Goal: Information Seeking & Learning: Find specific fact

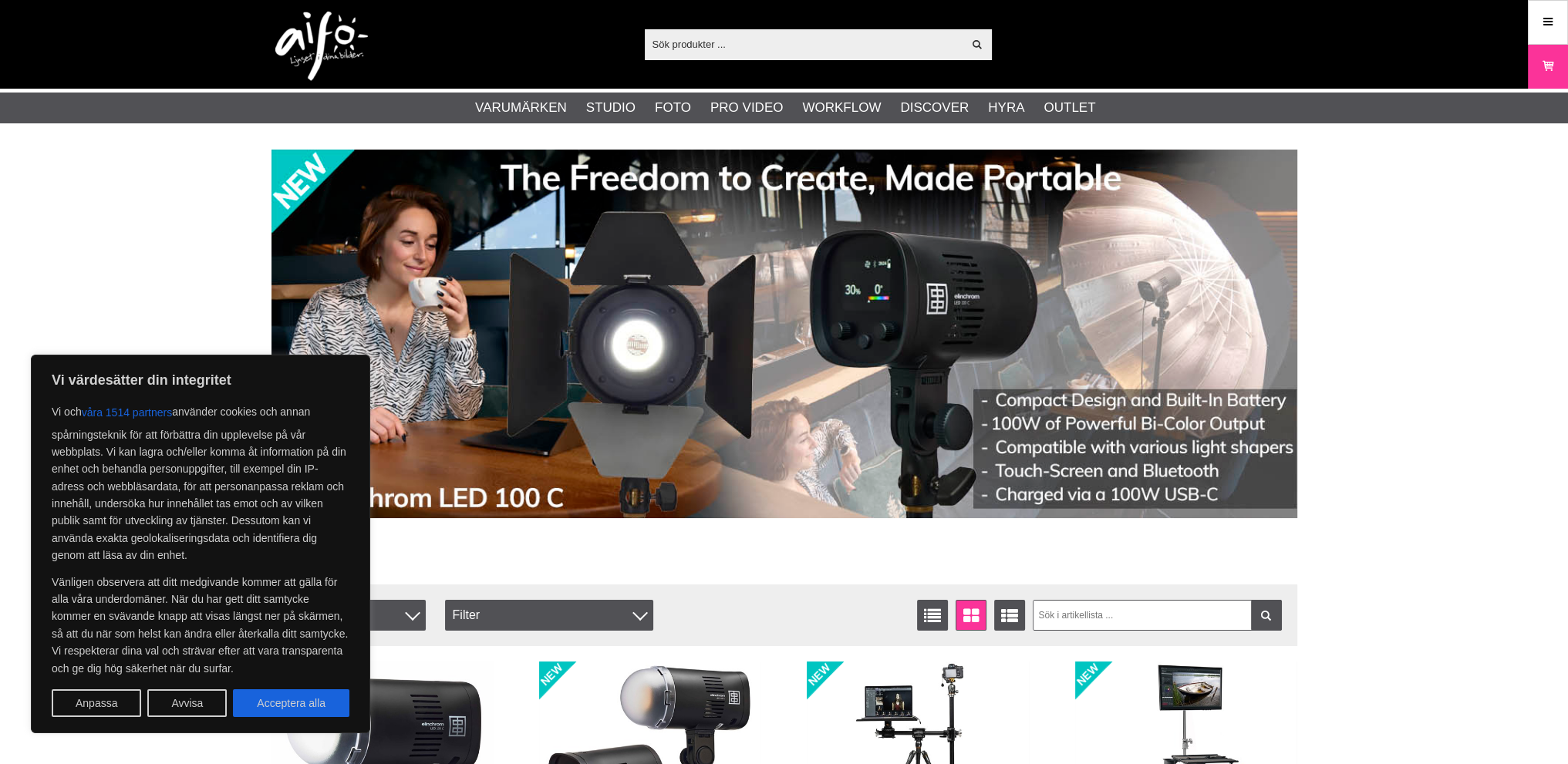
click at [807, 46] on input "text" at bounding box center [805, 44] width 319 height 23
click at [316, 709] on button "Acceptera alla" at bounding box center [291, 704] width 116 height 28
checkbox input "true"
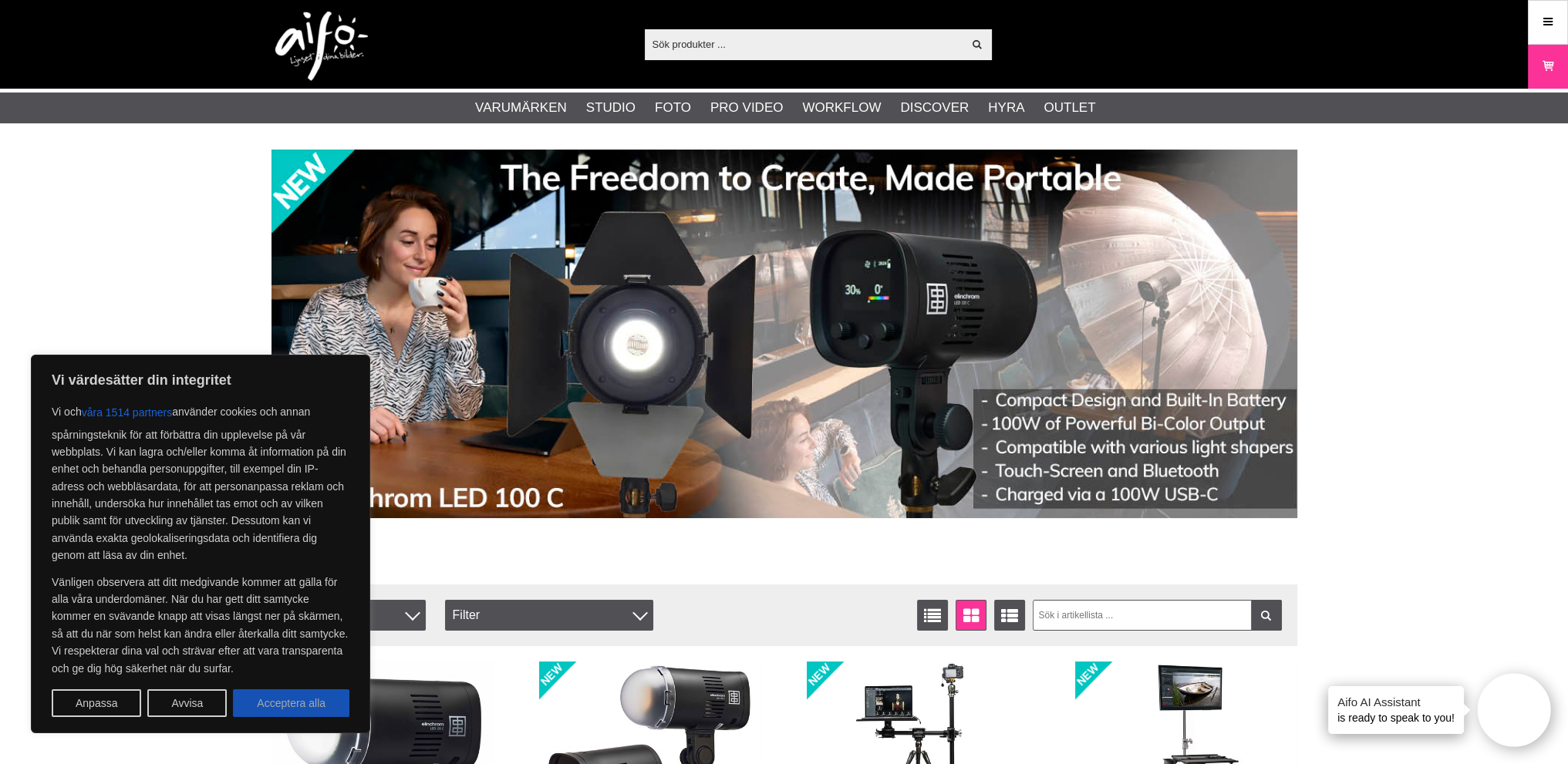
checkbox input "true"
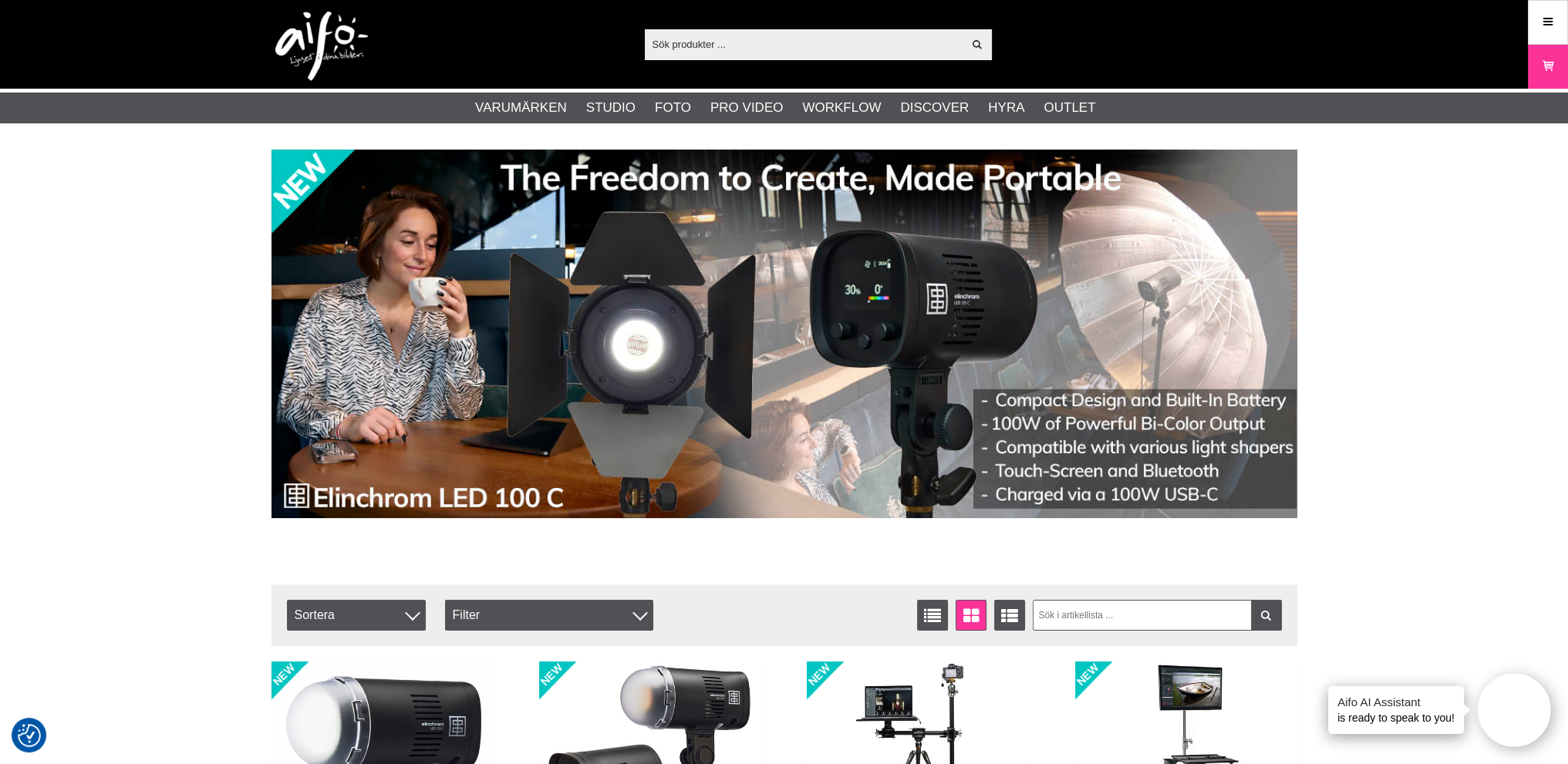
click at [679, 37] on input "text" at bounding box center [805, 44] width 319 height 23
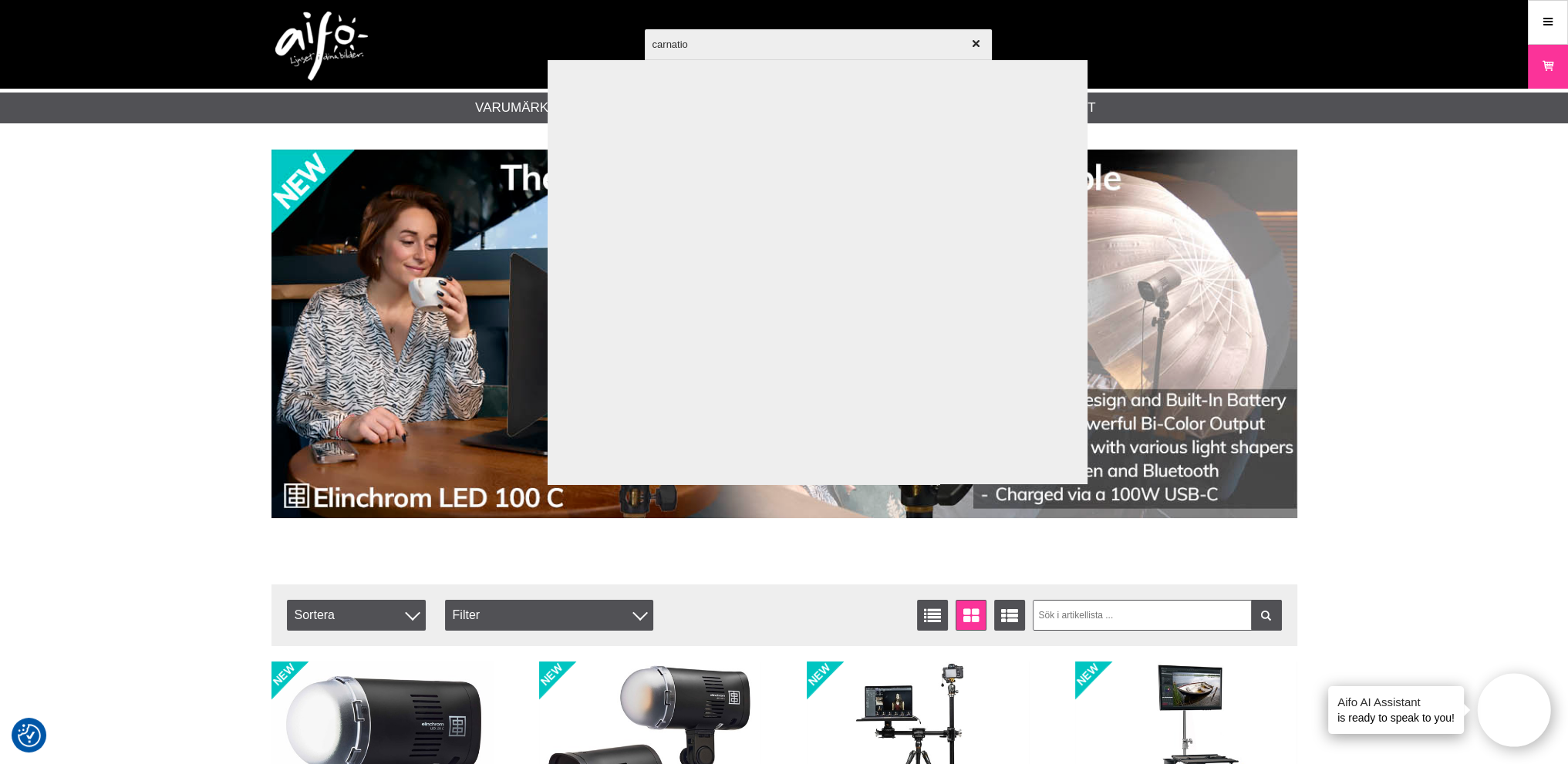
type input "carnation"
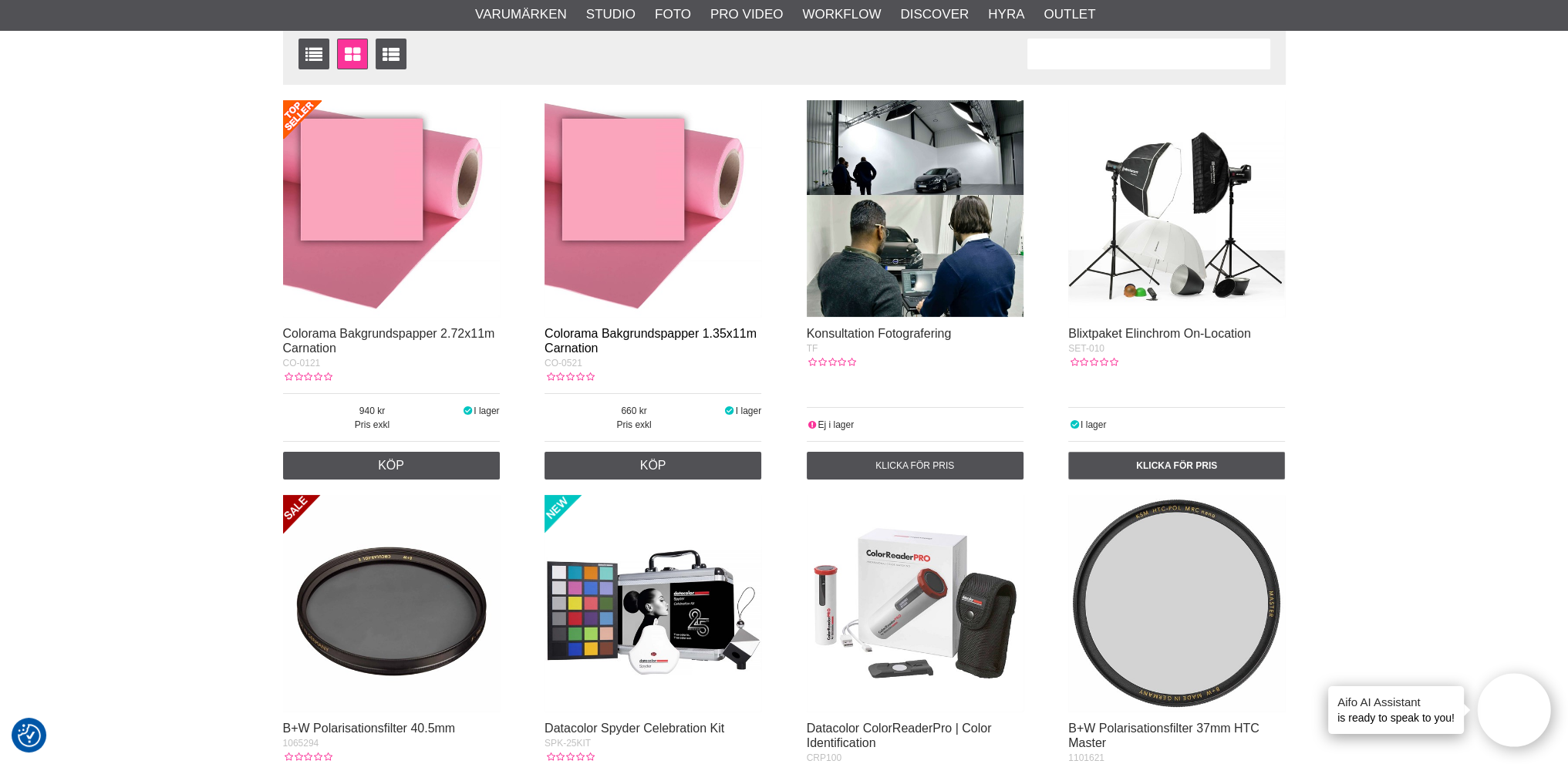
scroll to position [231, 0]
